Goal: Task Accomplishment & Management: Manage account settings

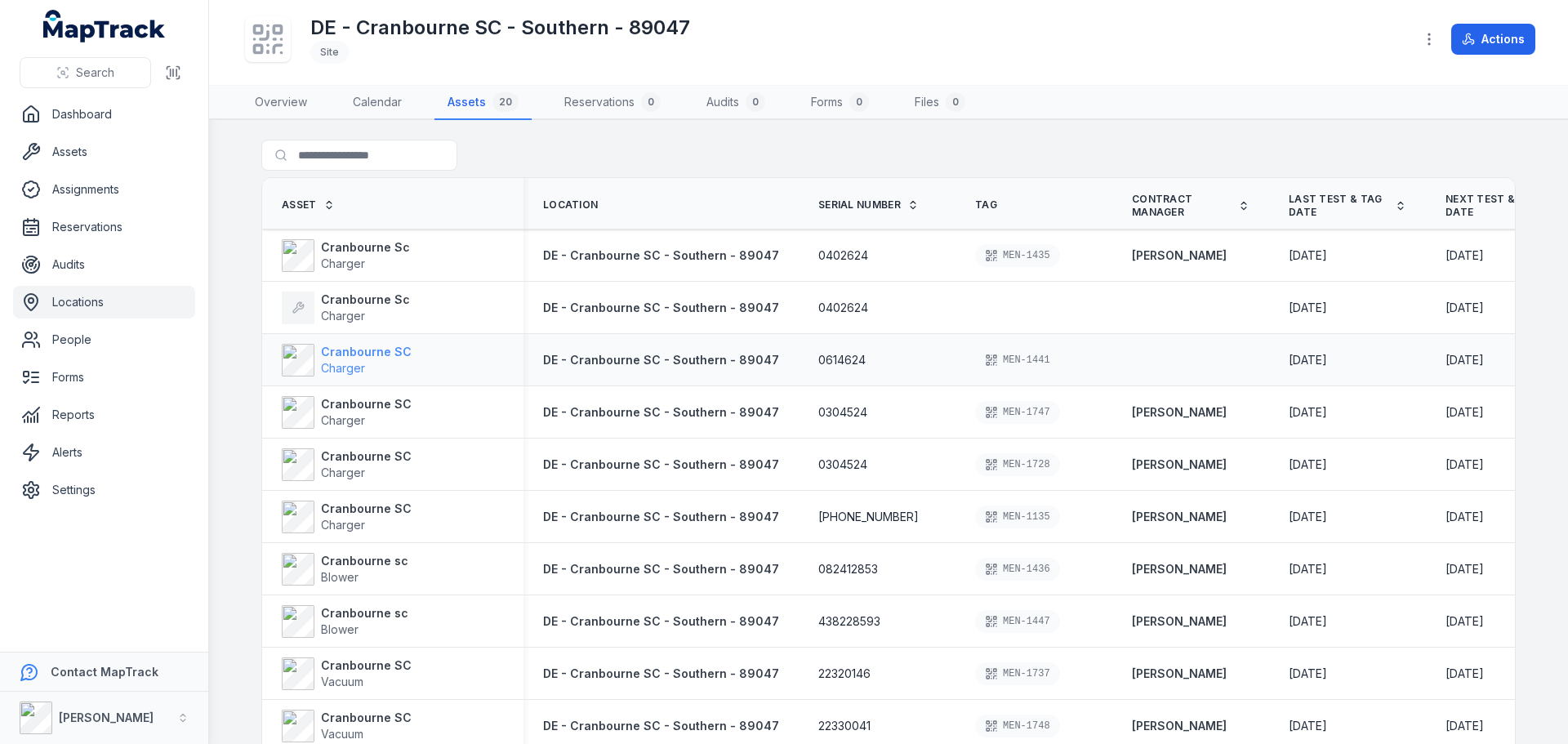
click at [354, 356] on strong "Cranbourne SC" at bounding box center [366, 352] width 91 height 16
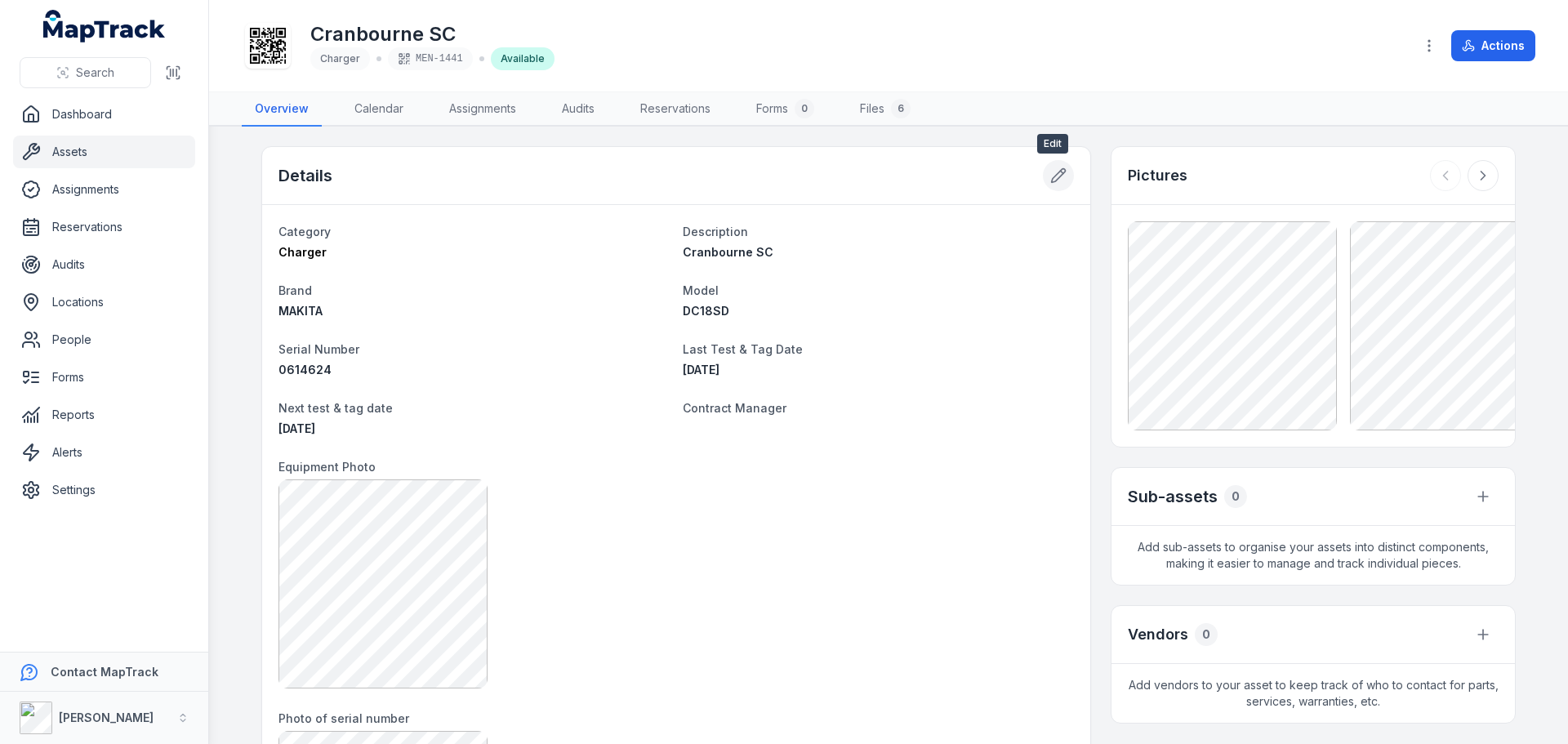
click at [1059, 185] on button at bounding box center [1058, 175] width 31 height 31
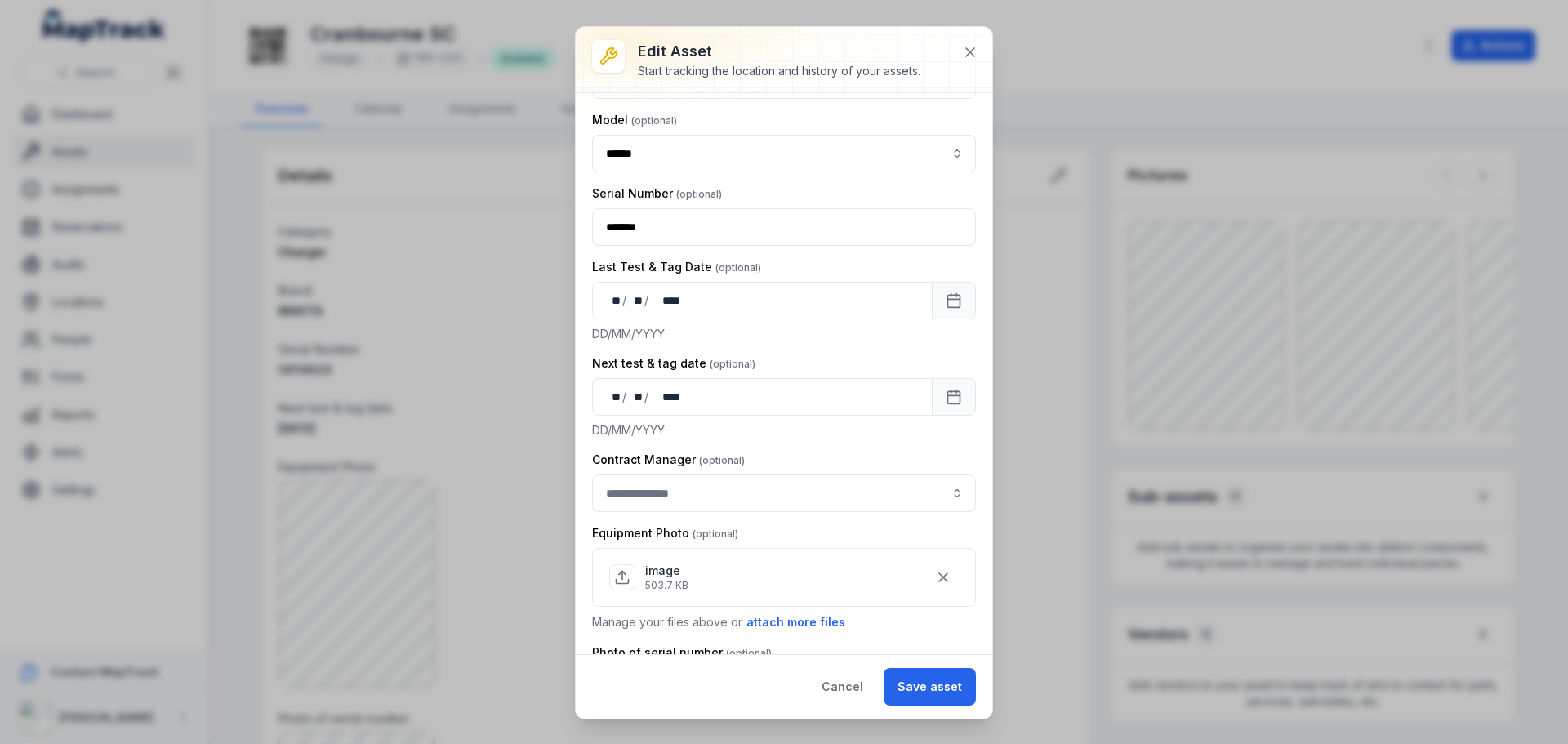
scroll to position [245, 0]
click at [946, 496] on button "button" at bounding box center [957, 491] width 38 height 38
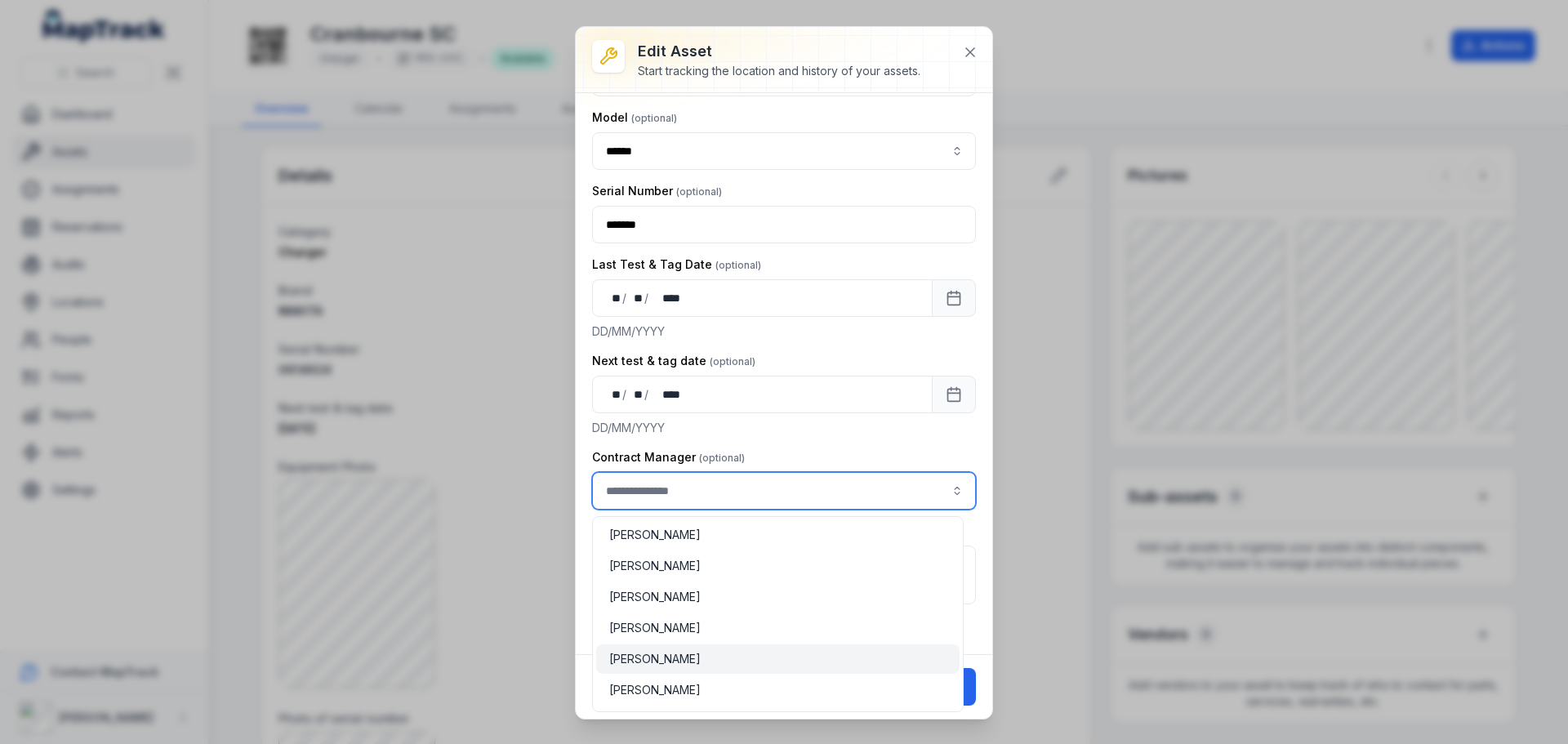
type input "**********"
click at [717, 664] on div "[PERSON_NAME]" at bounding box center [778, 659] width 338 height 16
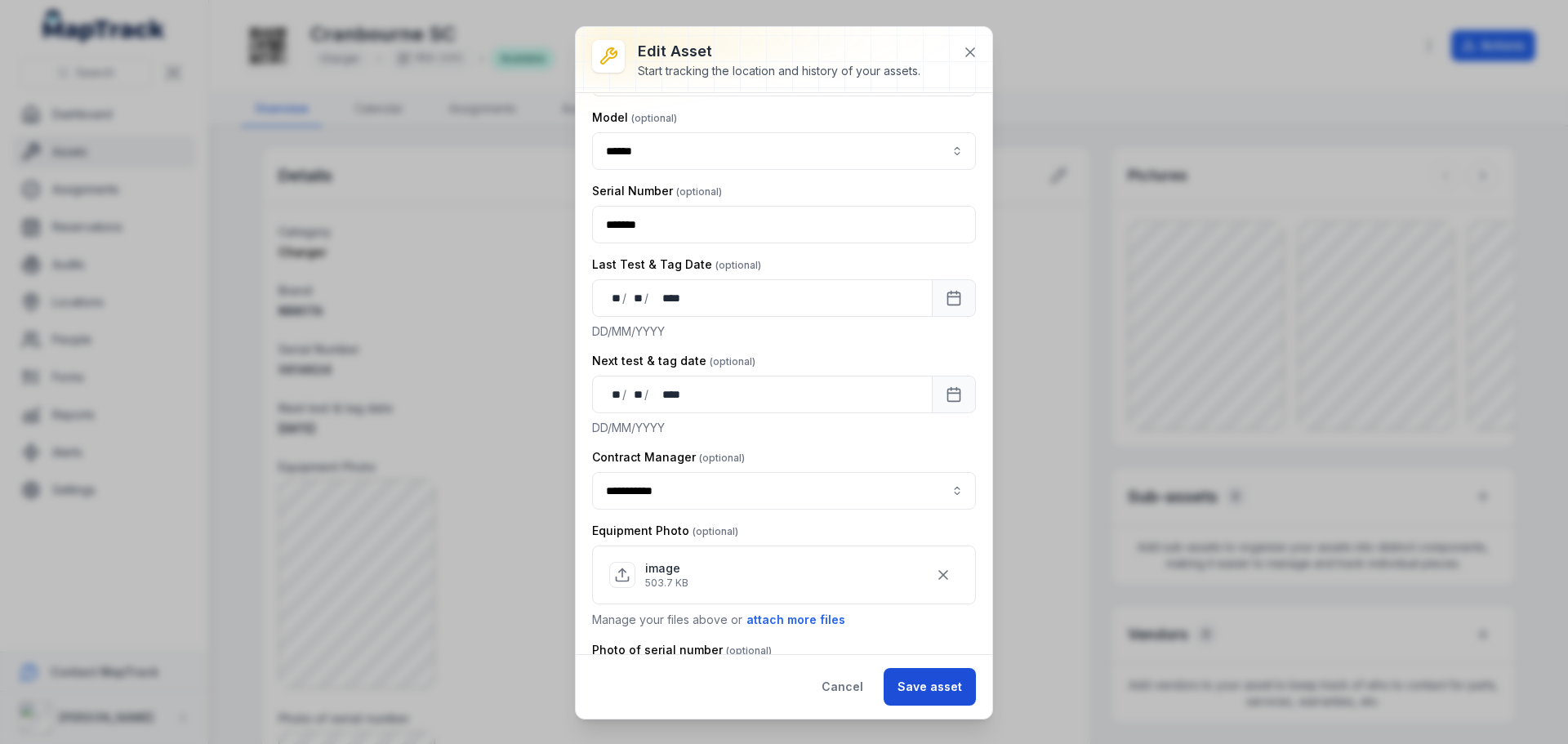
click at [940, 699] on button "Save asset" at bounding box center [929, 688] width 92 height 38
